Goal: Task Accomplishment & Management: Manage account settings

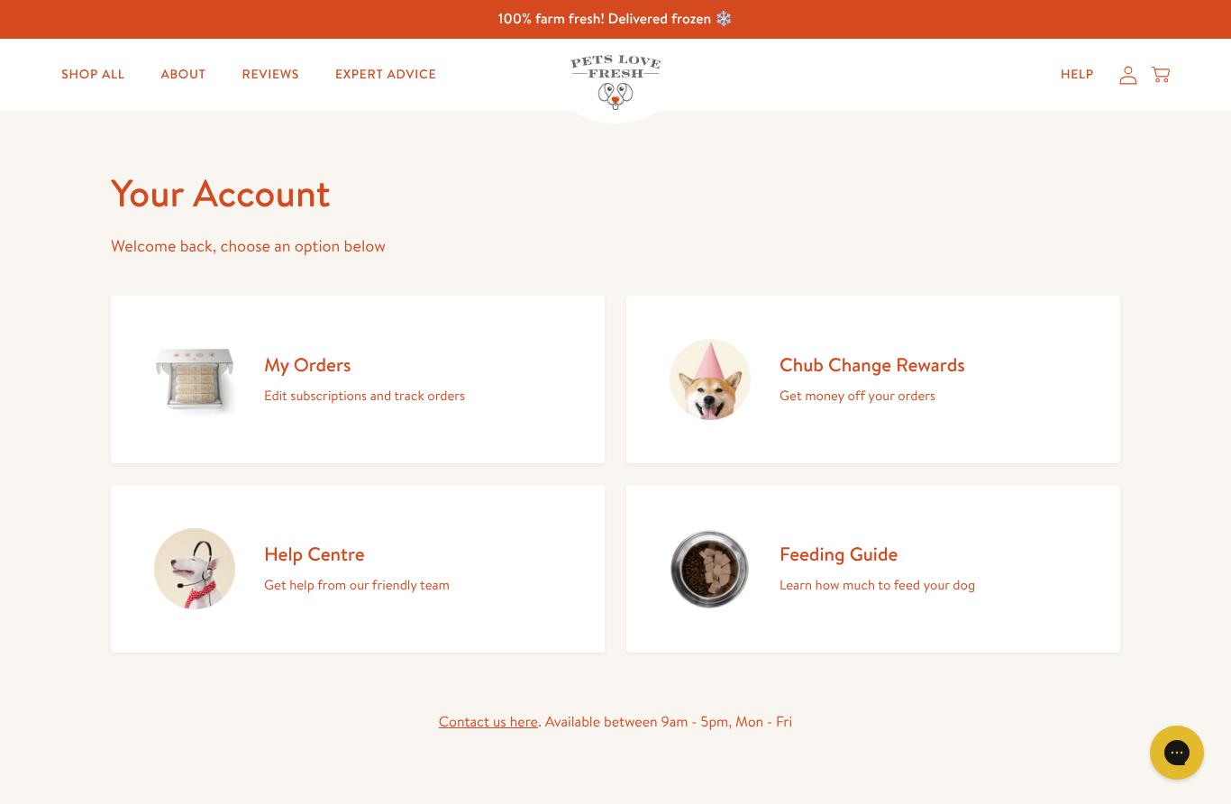
click at [308, 371] on h2 "My Orders" at bounding box center [364, 364] width 201 height 24
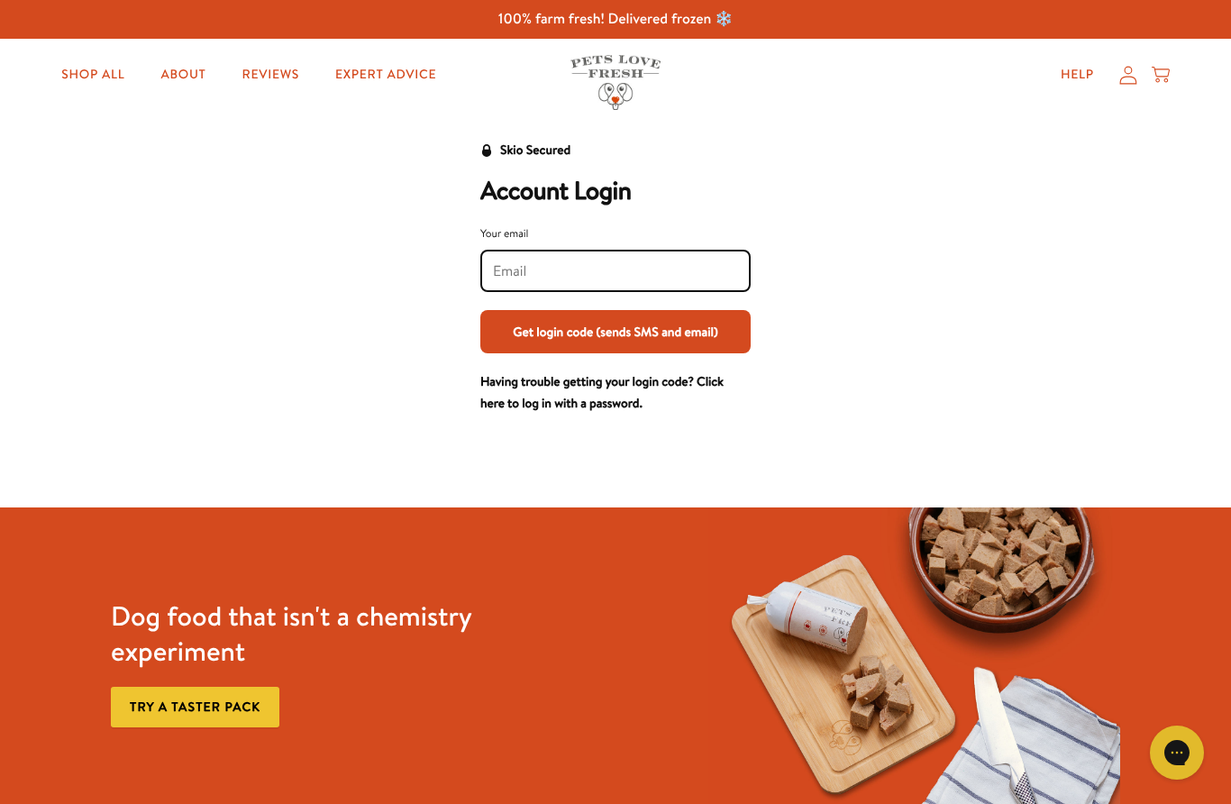
click at [557, 278] on input "Your email" at bounding box center [615, 271] width 245 height 20
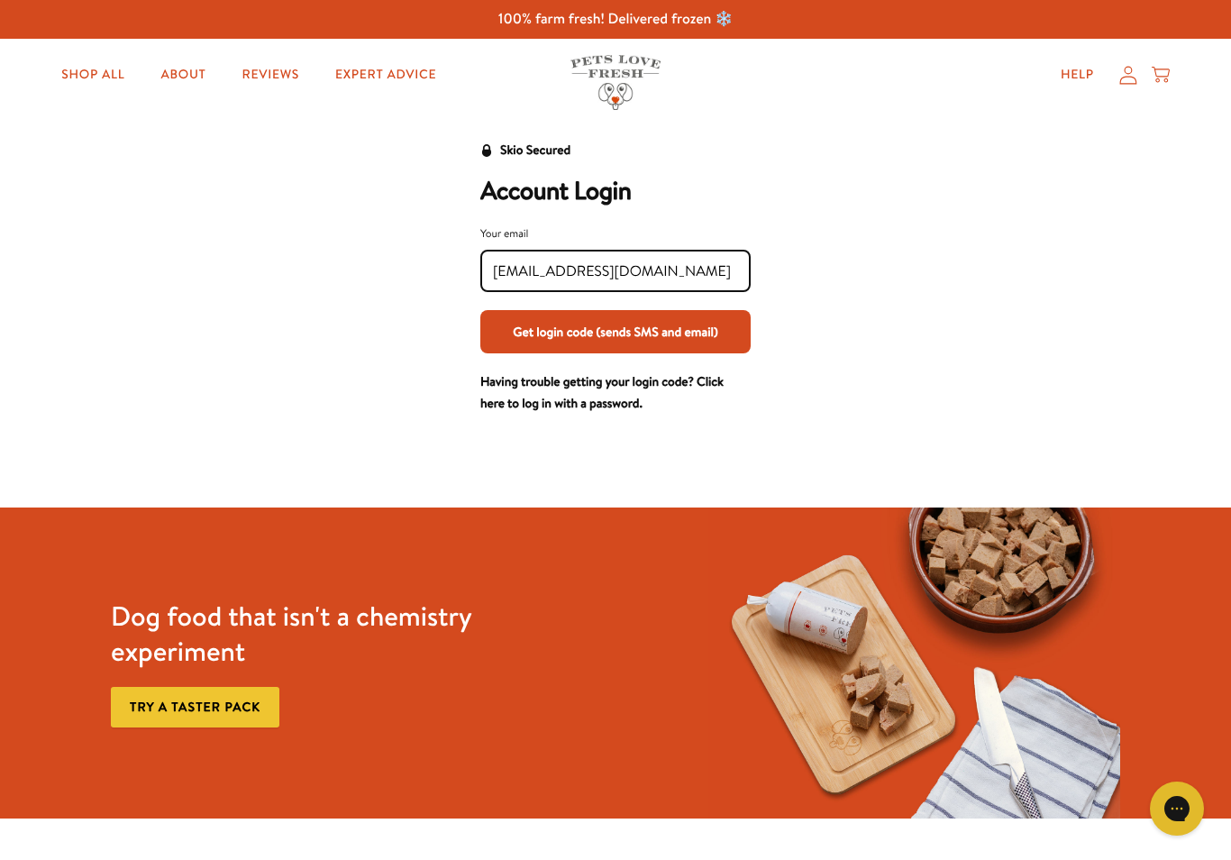
type input "[EMAIL_ADDRESS][DOMAIN_NAME]"
click at [627, 340] on button "Get login code (sends SMS and email)" at bounding box center [615, 331] width 270 height 43
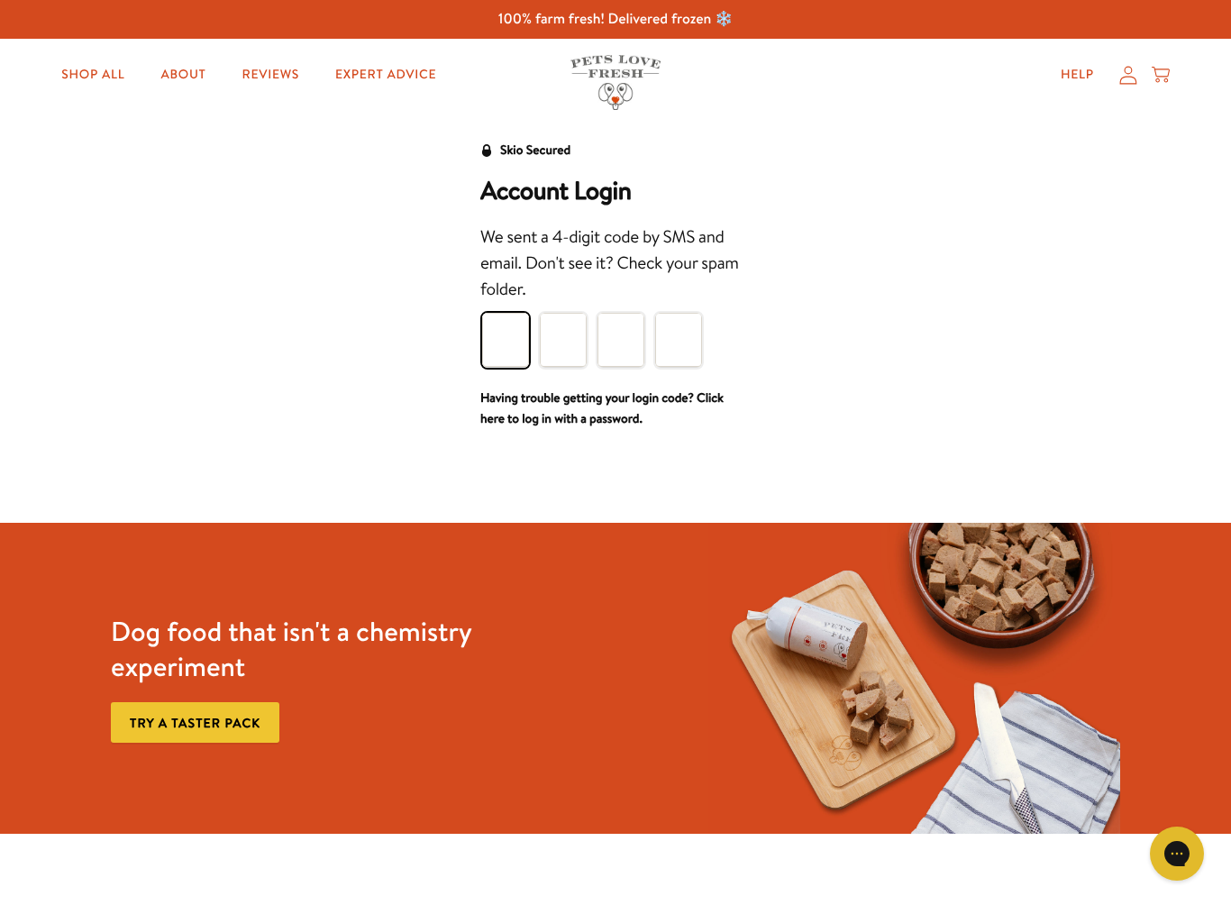
click at [506, 343] on input "Please enter your pin code" at bounding box center [505, 340] width 47 height 54
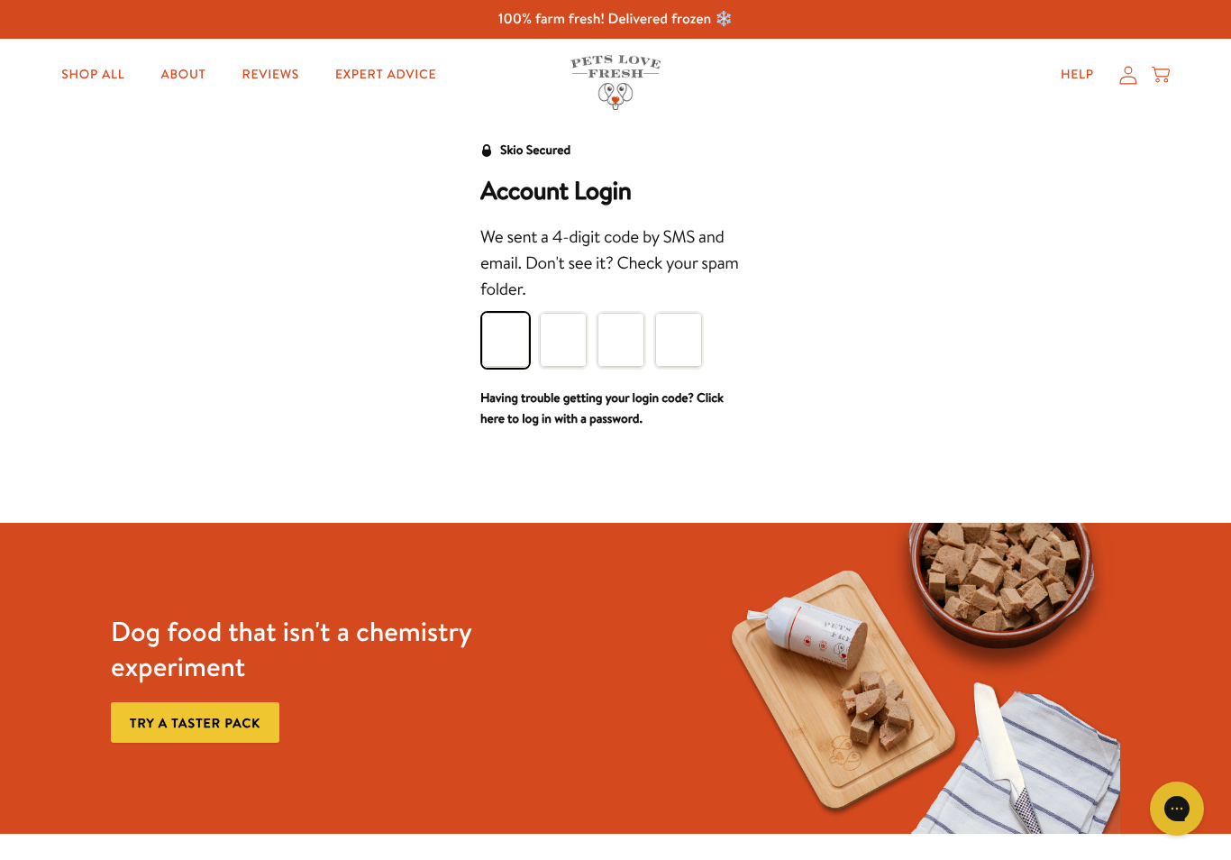
type input "9"
type input "6"
type input "8"
type input "5"
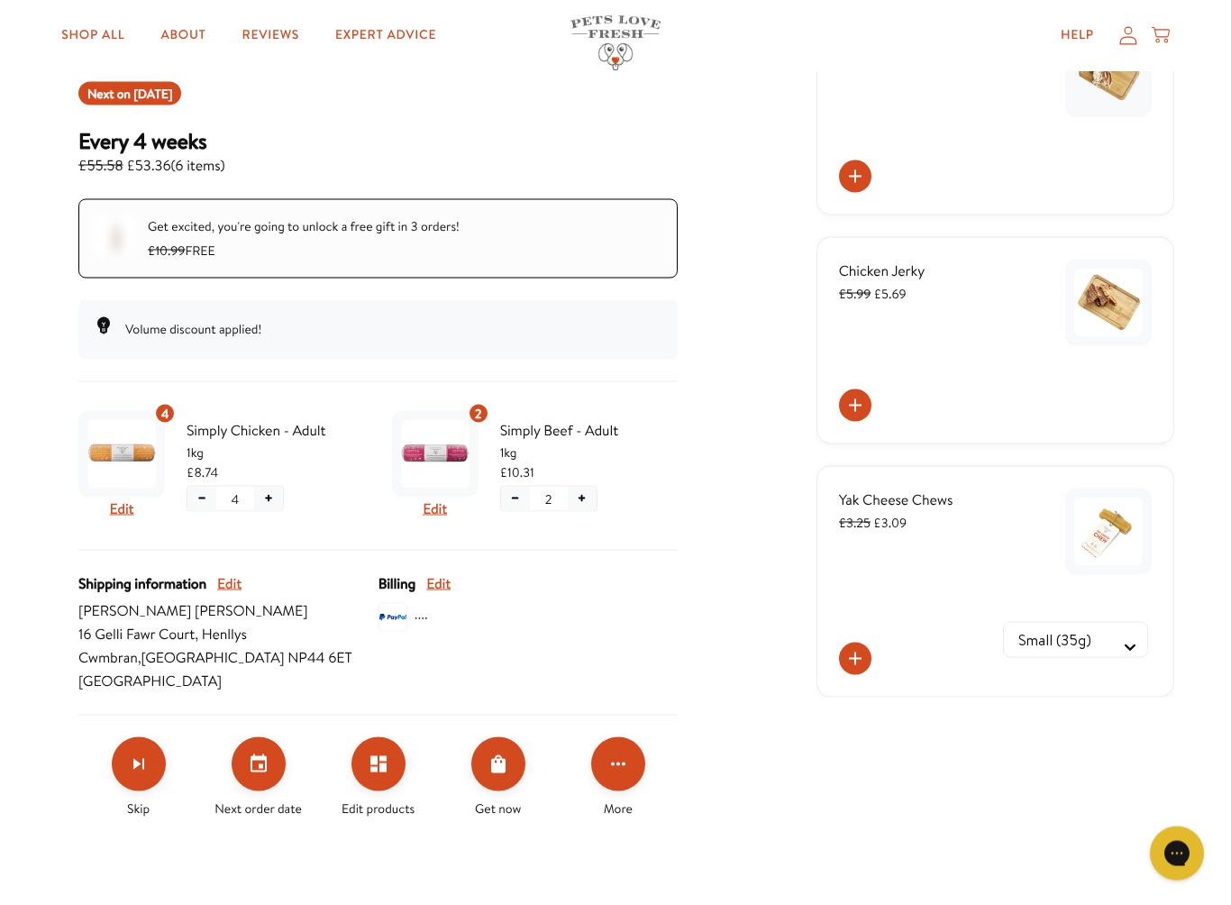
scroll to position [223, 0]
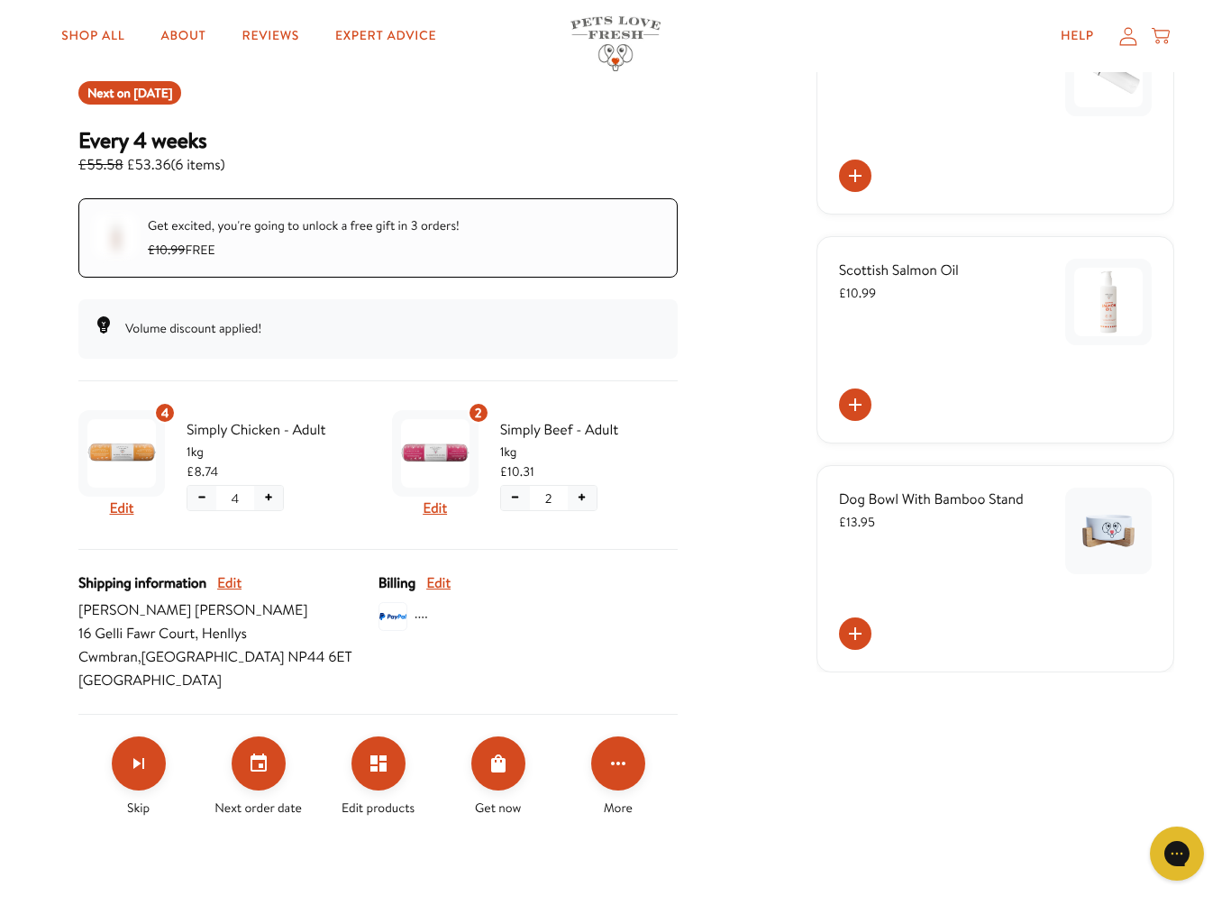
click at [251, 769] on icon "Set your next order date" at bounding box center [259, 762] width 16 height 18
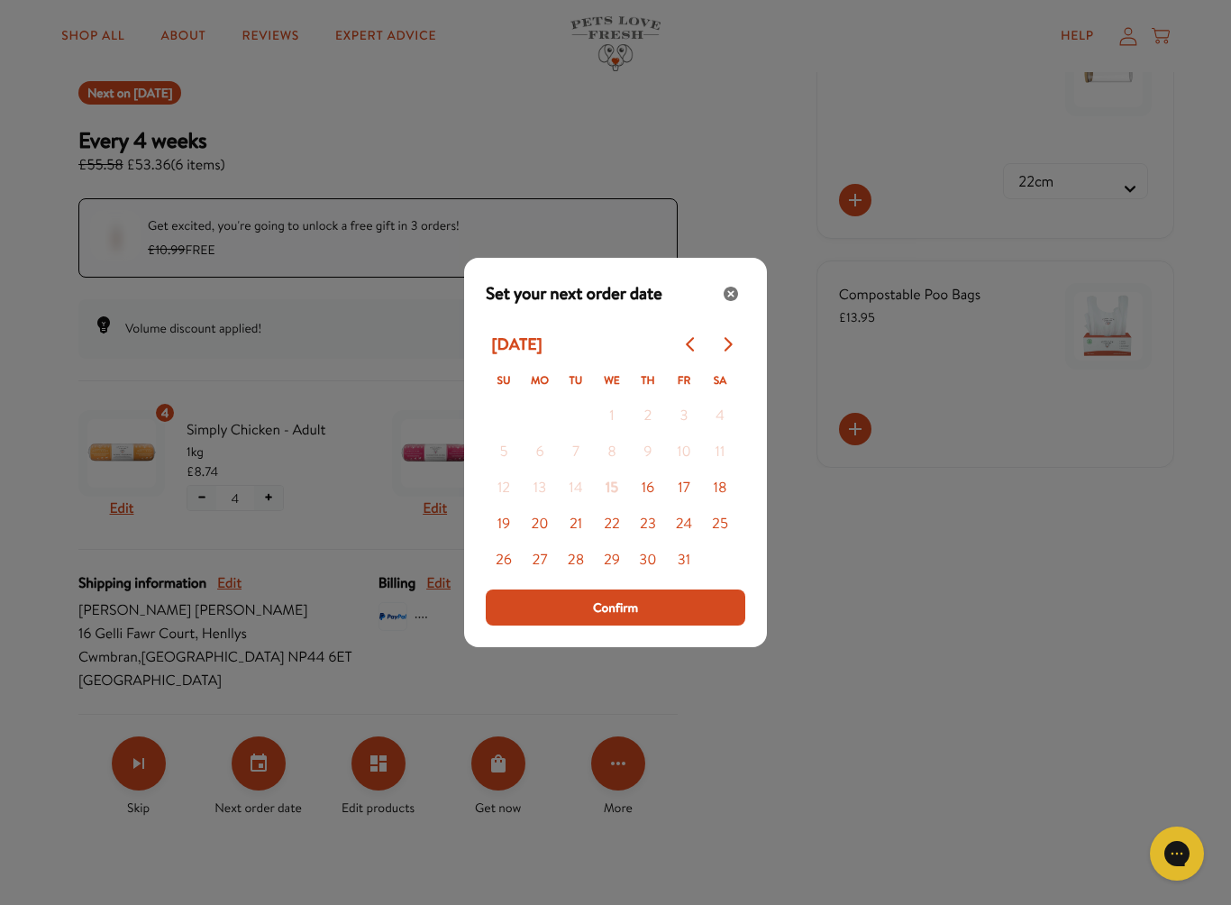
click at [742, 335] on button "Go to next month" at bounding box center [727, 344] width 36 height 36
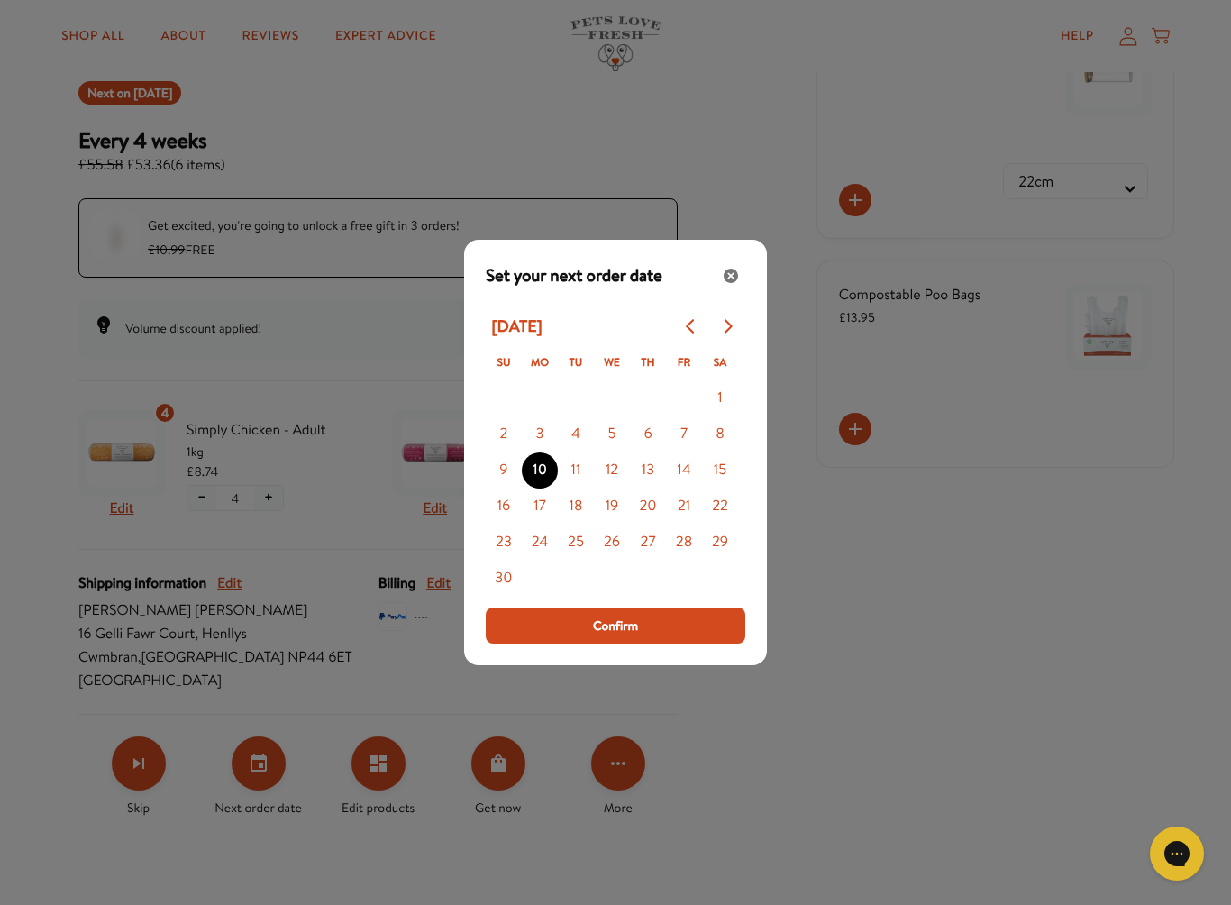
click at [534, 425] on button "3" at bounding box center [540, 434] width 36 height 36
click at [633, 616] on span "Confirm" at bounding box center [615, 626] width 45 height 20
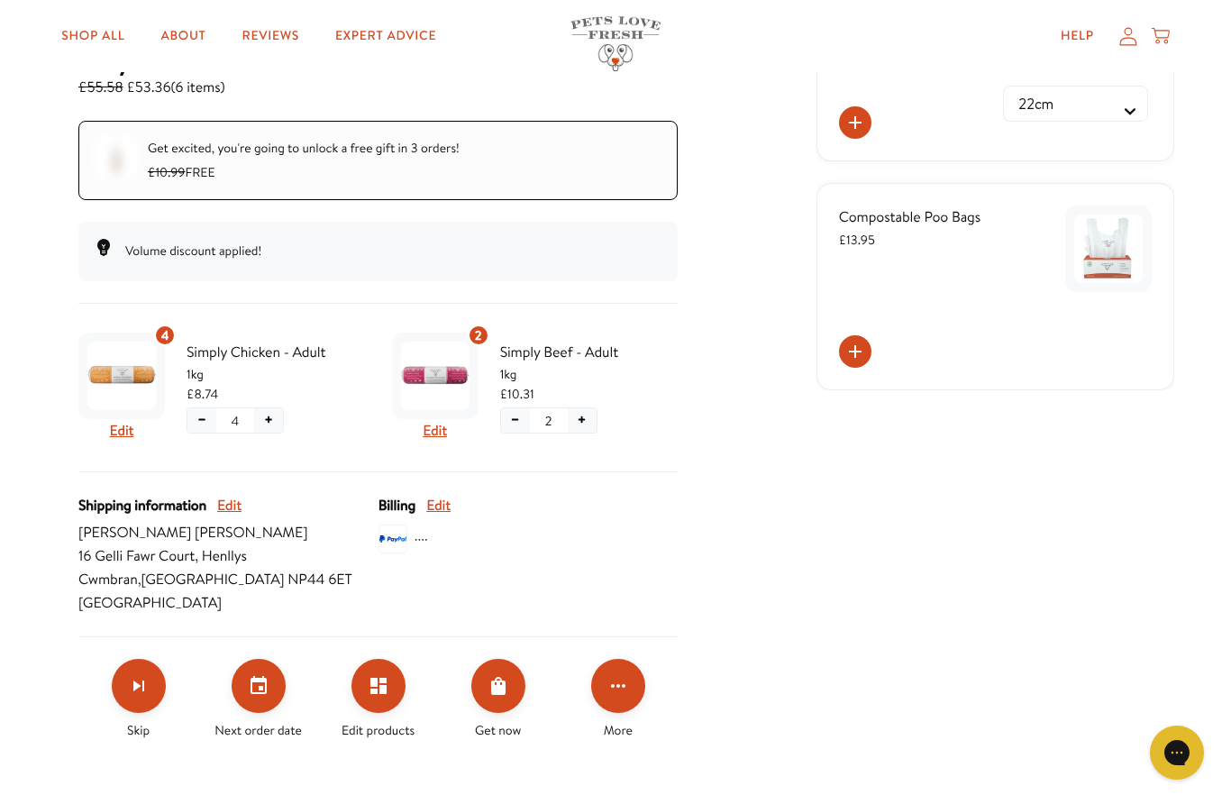
scroll to position [299, 0]
click at [266, 698] on button "Set your next order date" at bounding box center [259, 687] width 54 height 54
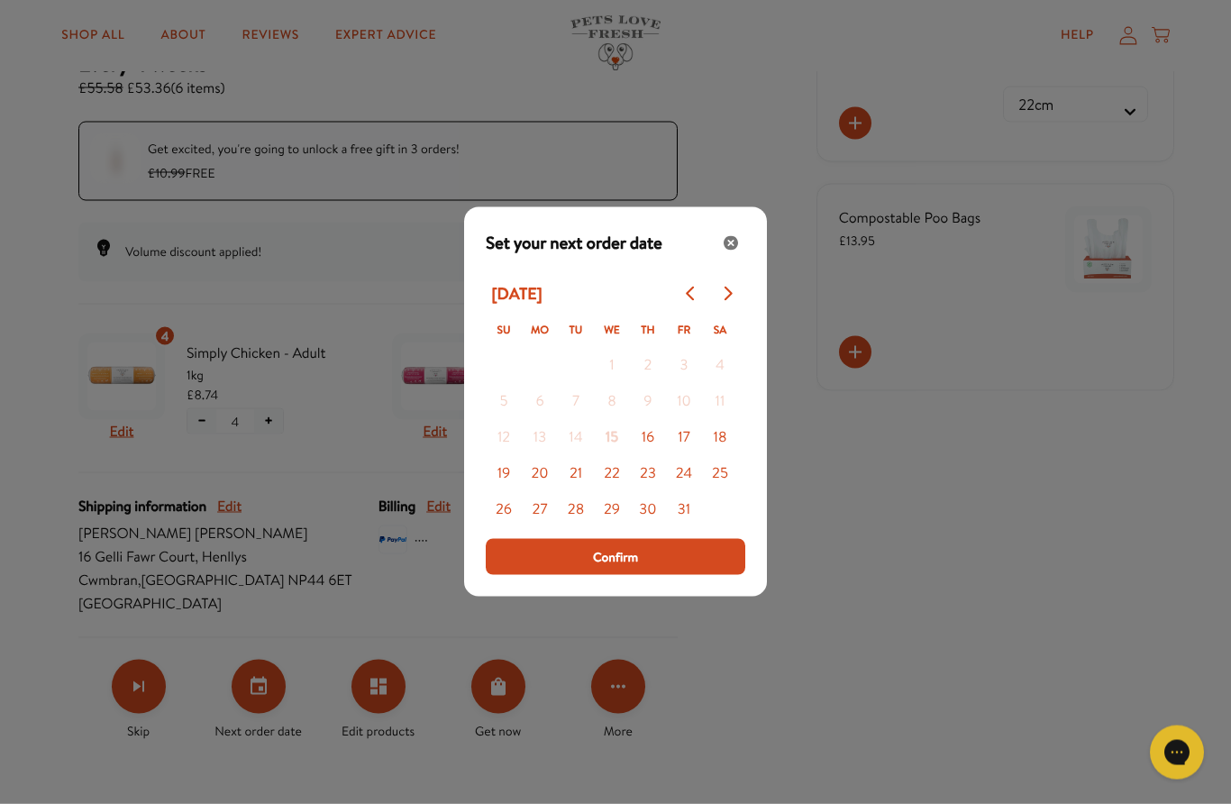
scroll to position [300, 0]
click at [737, 290] on button "Go to next month" at bounding box center [727, 294] width 36 height 36
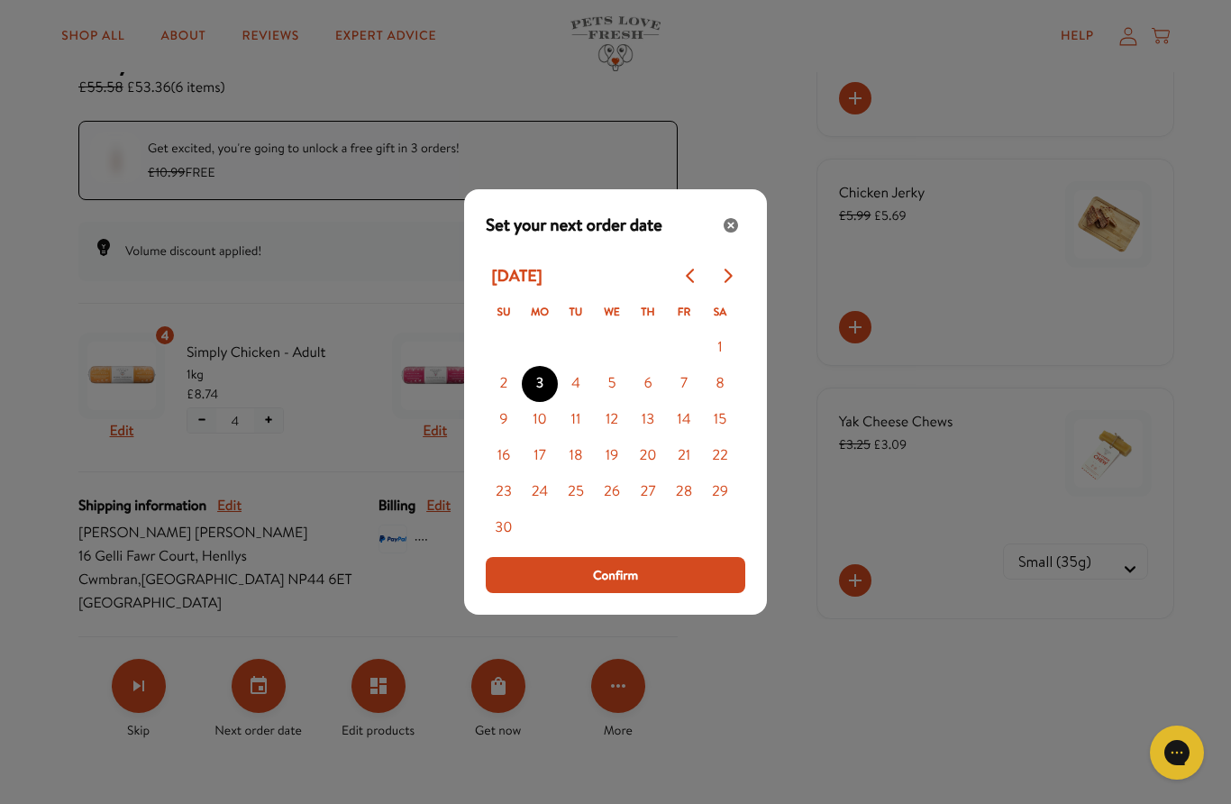
click at [616, 568] on span "Confirm" at bounding box center [615, 575] width 45 height 20
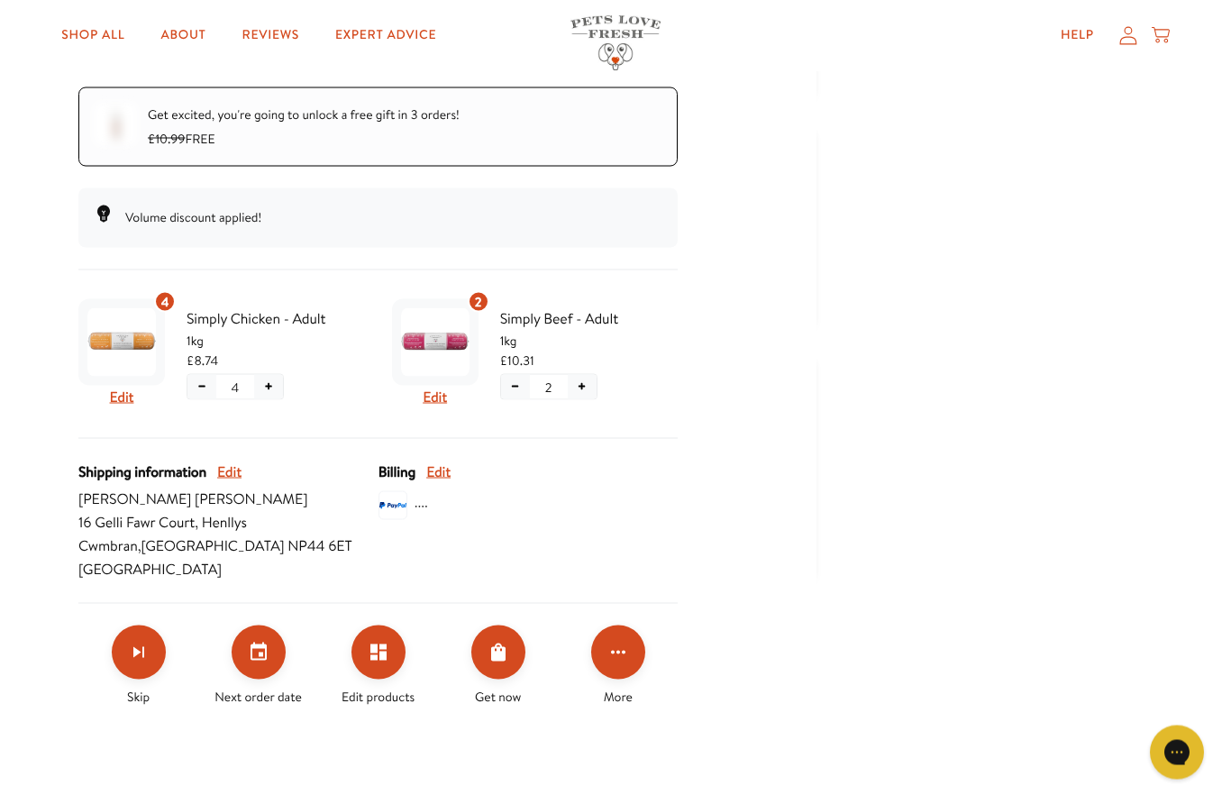
scroll to position [334, 0]
click at [386, 667] on button "Edit products" at bounding box center [378, 652] width 54 height 54
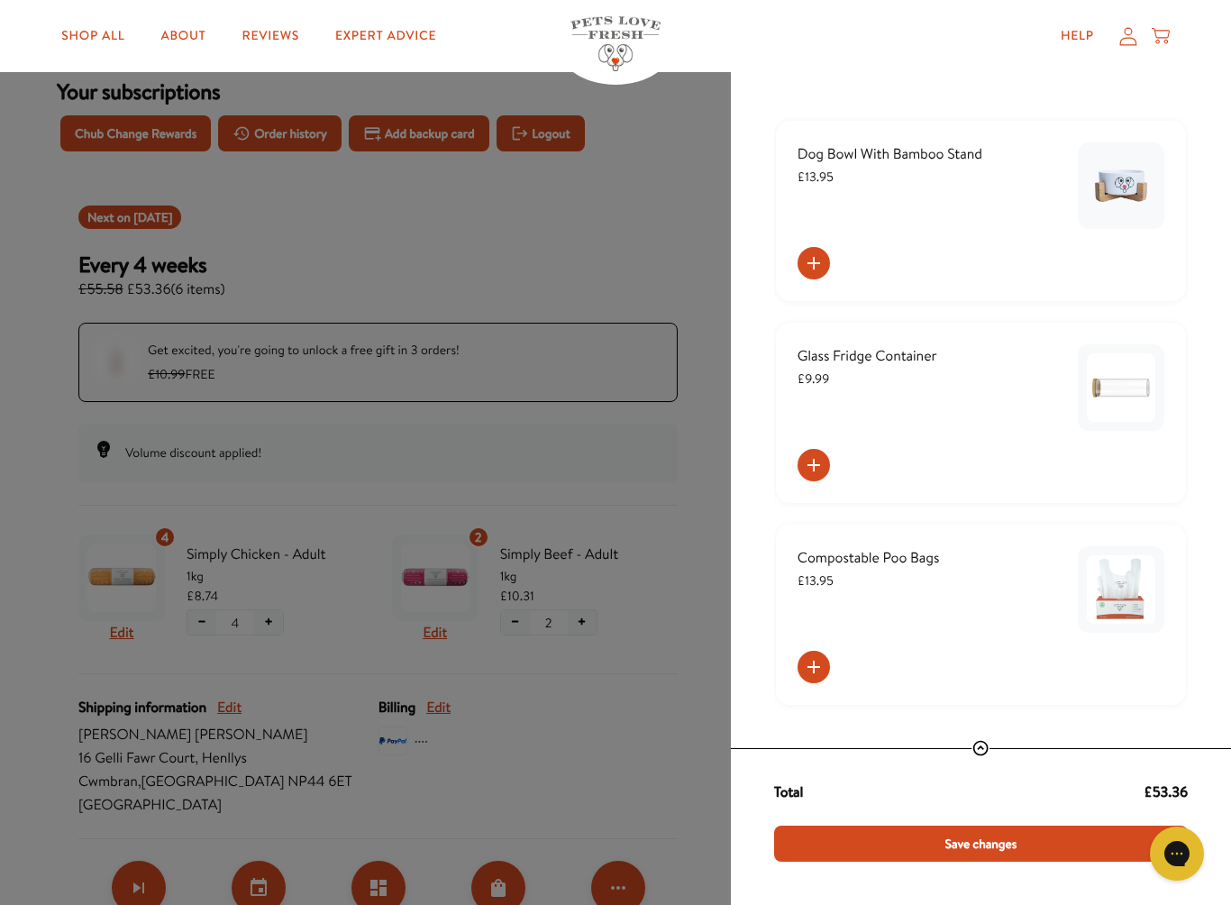
scroll to position [1654, 0]
click at [983, 803] on span "Save changes" at bounding box center [981, 844] width 72 height 20
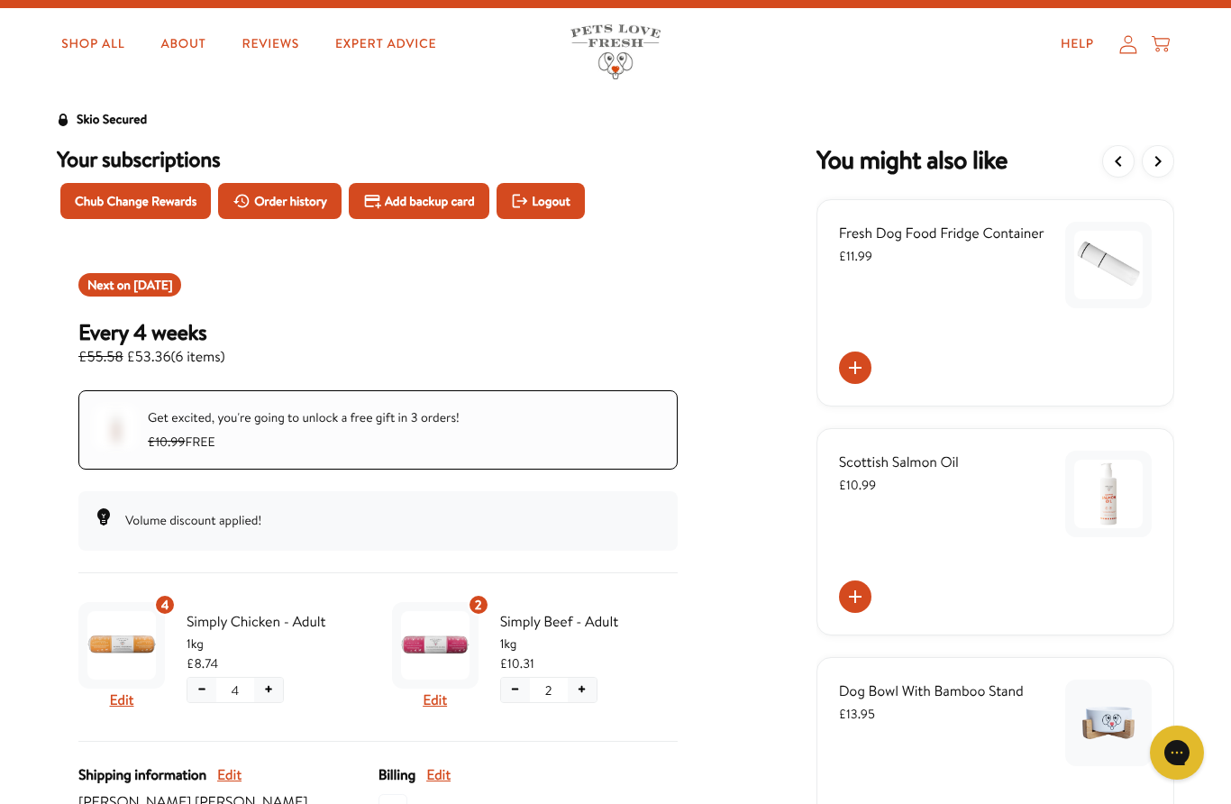
scroll to position [0, 0]
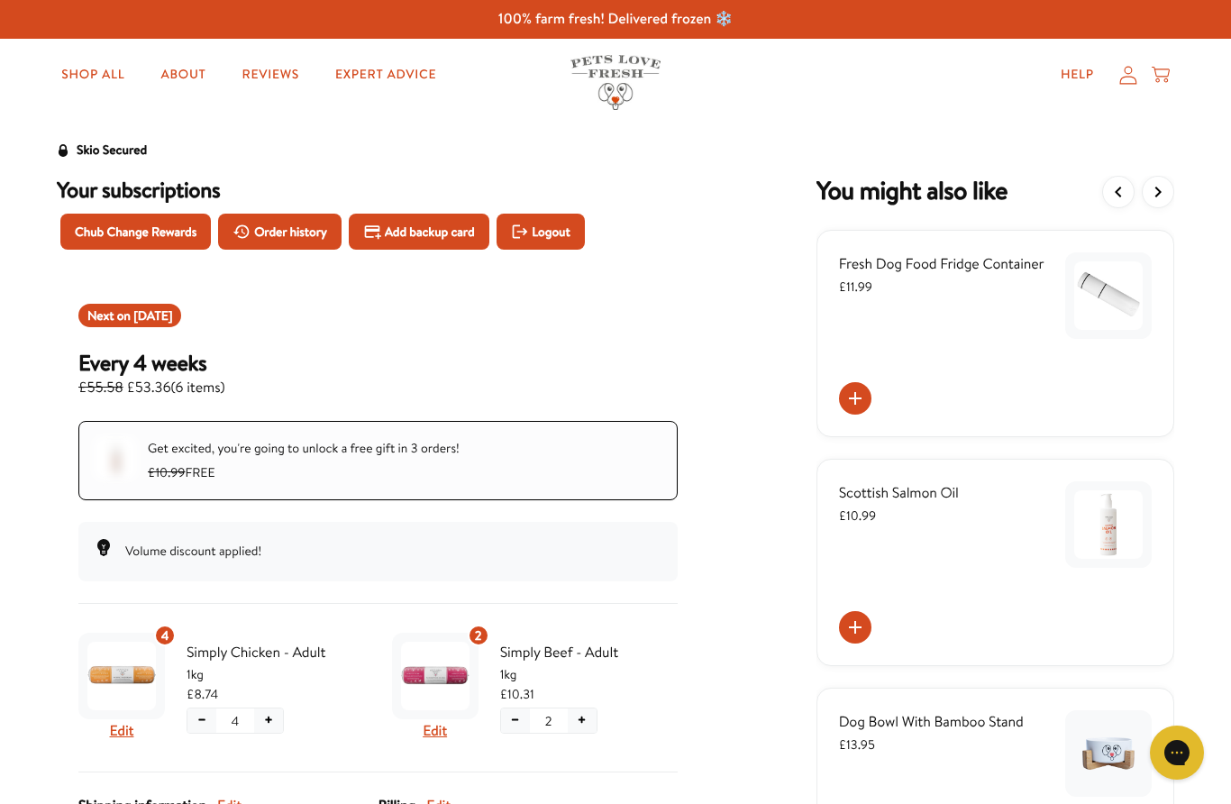
click at [1165, 188] on icon "View more items" at bounding box center [1158, 192] width 22 height 22
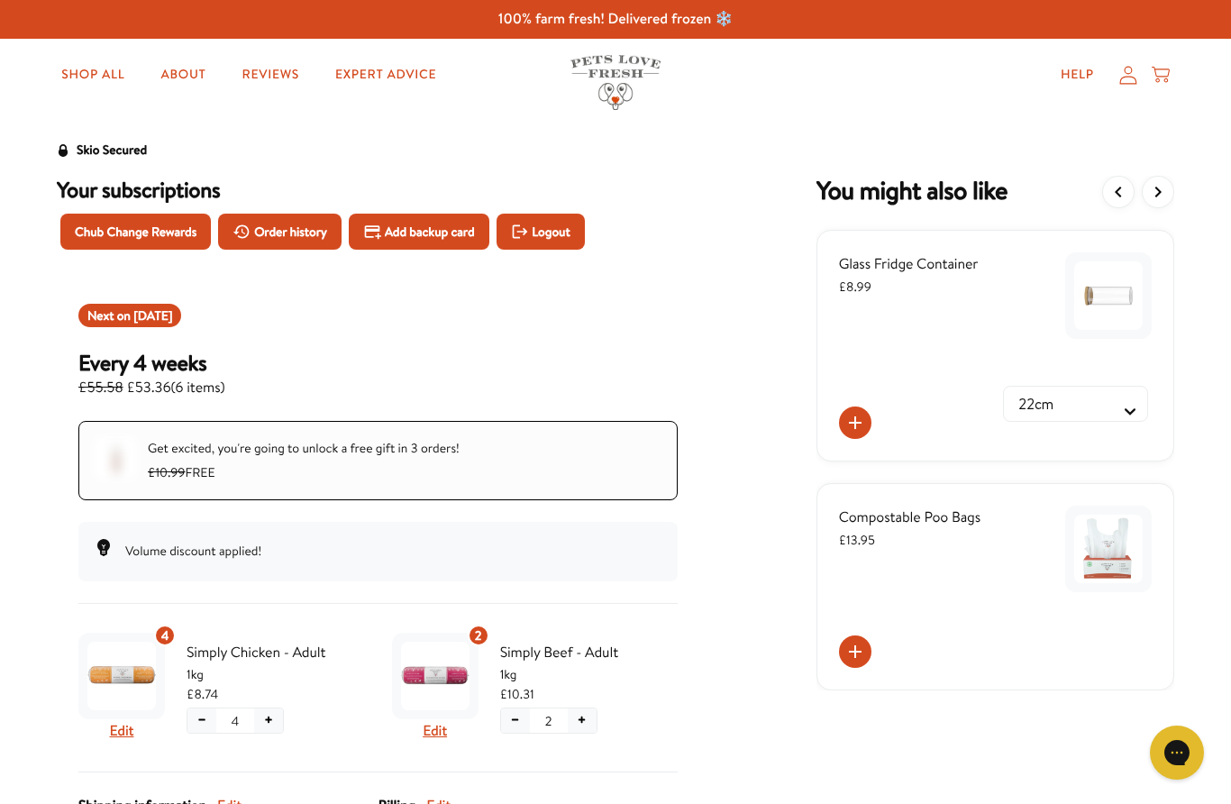
click at [1168, 201] on icon "View more items" at bounding box center [1158, 192] width 22 height 22
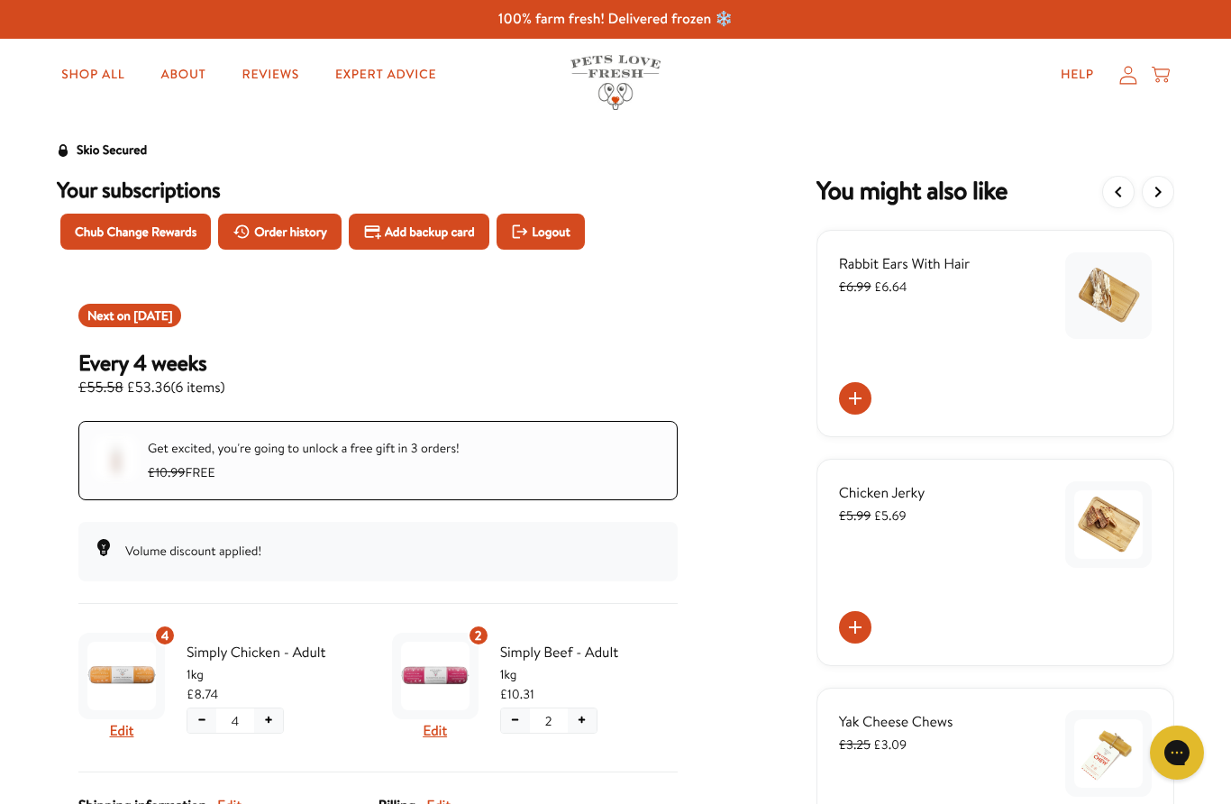
click at [1167, 202] on icon "View more items" at bounding box center [1158, 192] width 22 height 22
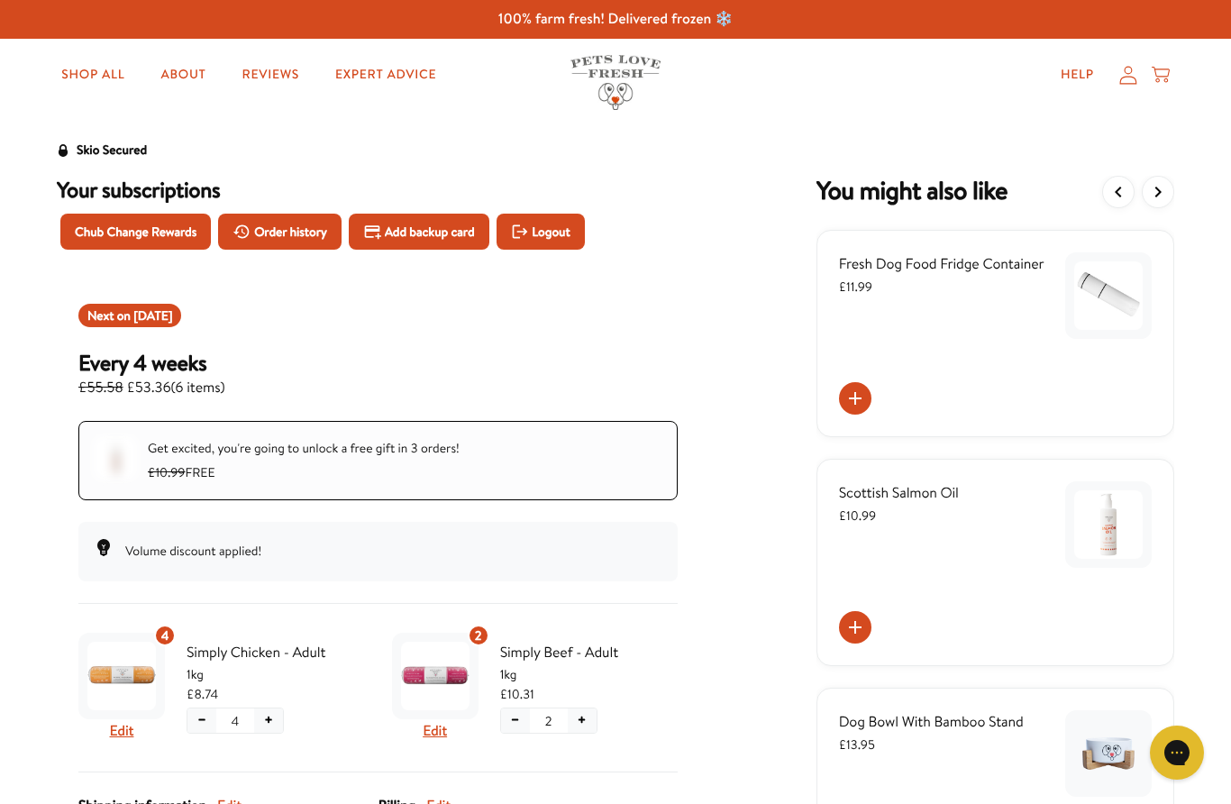
click at [1169, 202] on button "View more items" at bounding box center [1158, 192] width 32 height 32
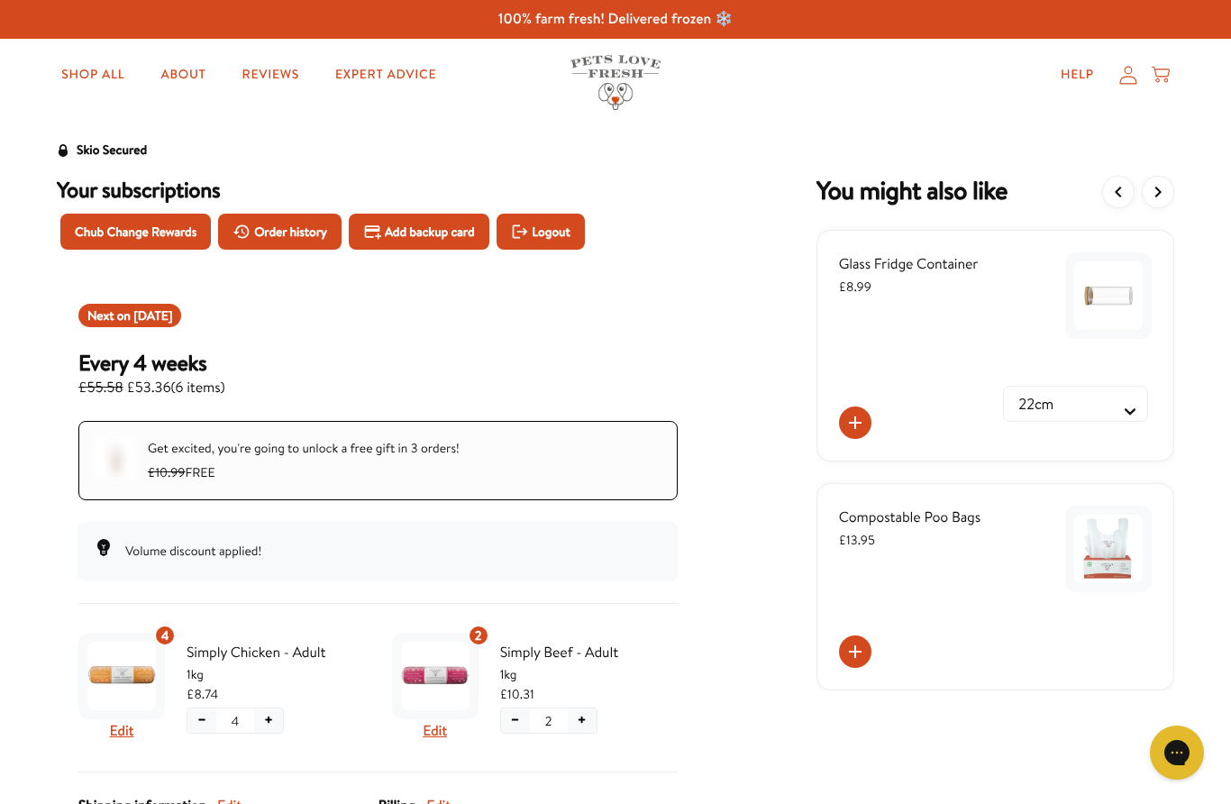
click at [570, 239] on span "Logout" at bounding box center [551, 232] width 38 height 20
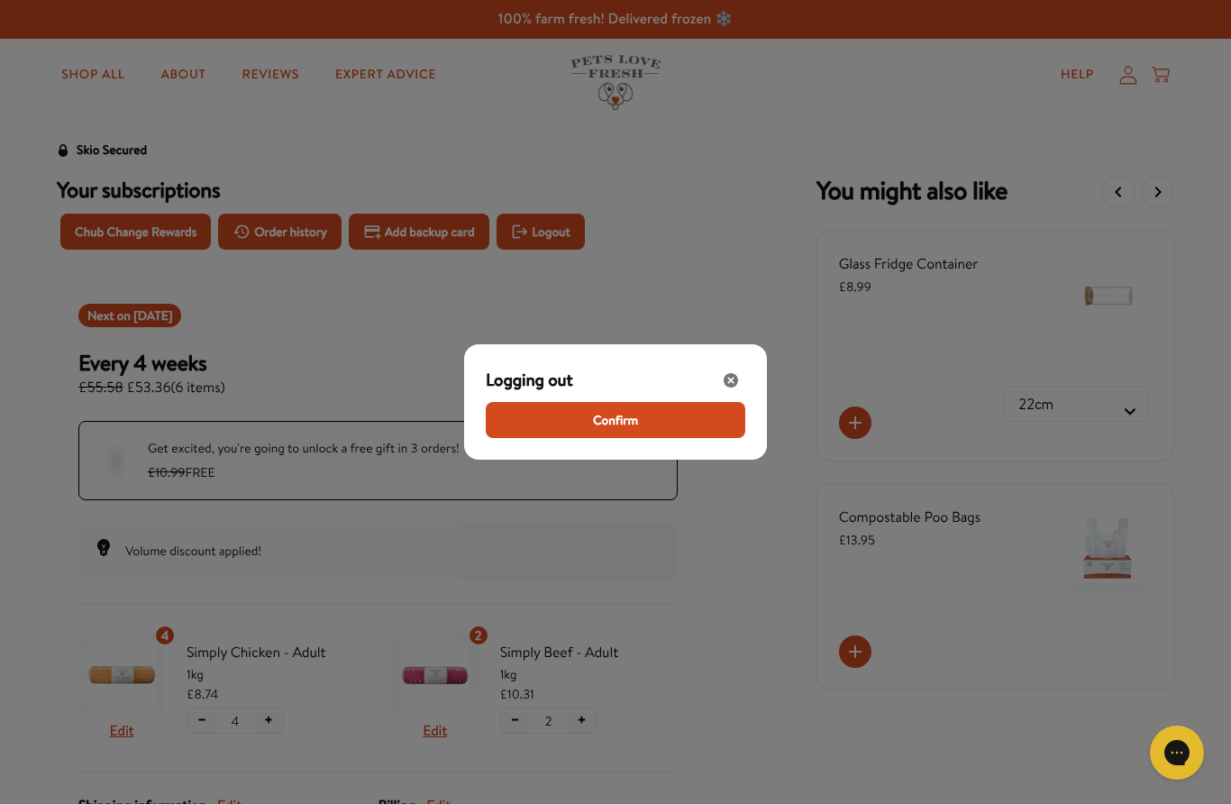
click at [618, 421] on span "Confirm" at bounding box center [615, 420] width 45 height 20
